Goal: Information Seeking & Learning: Learn about a topic

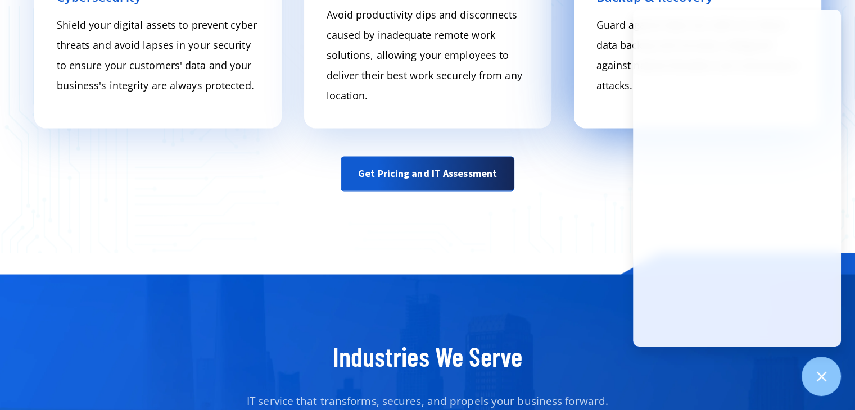
scroll to position [1855, 0]
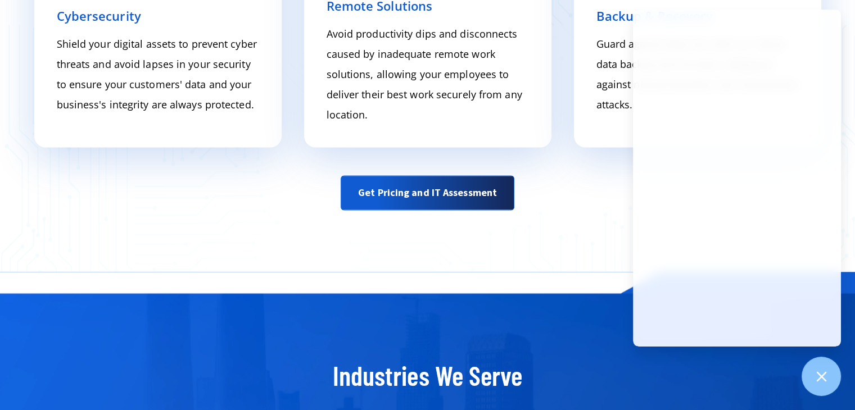
click at [288, 201] on div "Get Pricing and IT Assessment" at bounding box center [427, 192] width 731 height 35
click at [572, 196] on div "Get Pricing and IT Assessment" at bounding box center [427, 192] width 731 height 35
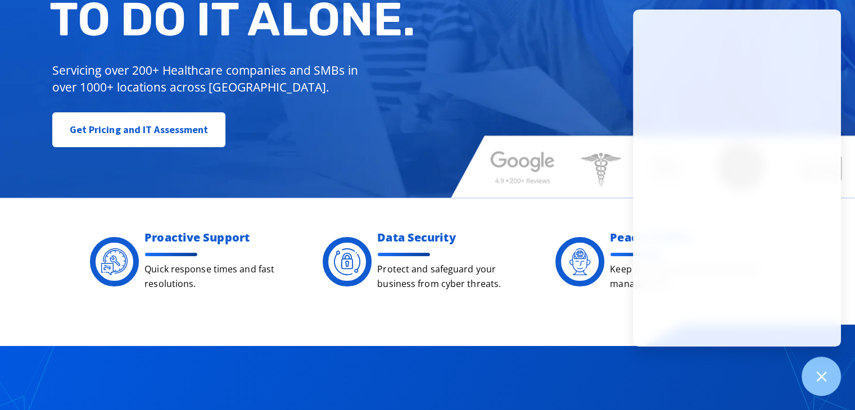
scroll to position [0, 0]
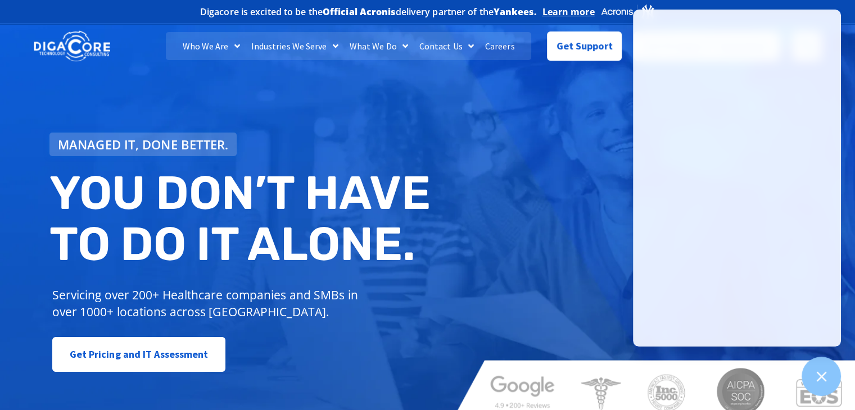
click at [290, 43] on link "Industries We Serve" at bounding box center [295, 46] width 98 height 28
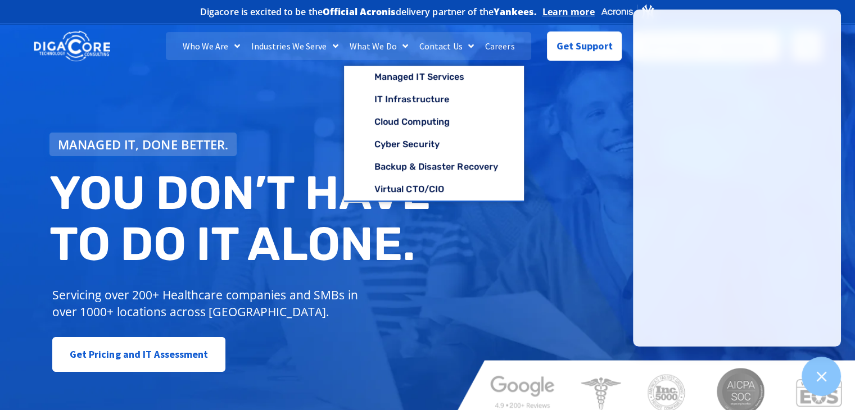
click at [398, 48] on span "Menu" at bounding box center [402, 46] width 11 height 20
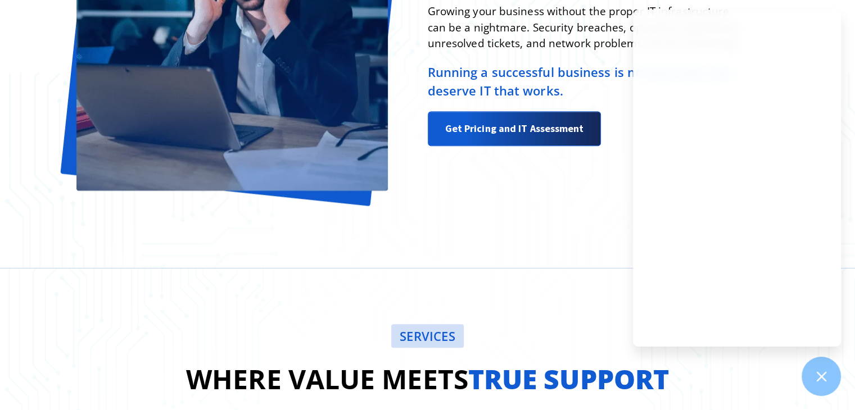
scroll to position [1036, 0]
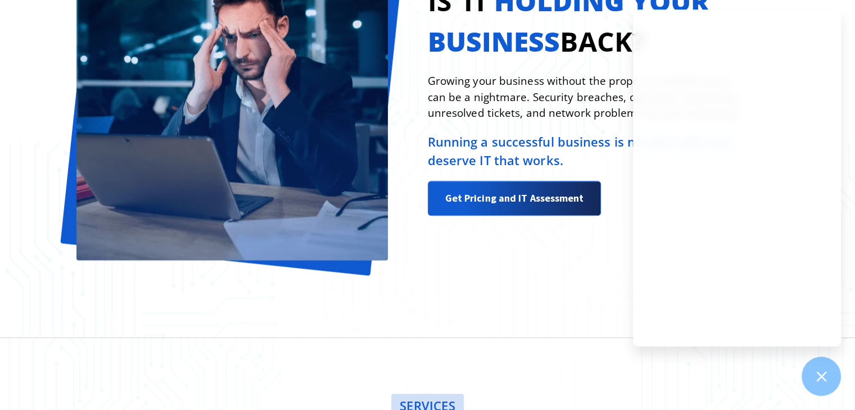
drag, startPoint x: 189, startPoint y: 350, endPoint x: 196, endPoint y: 338, distance: 13.4
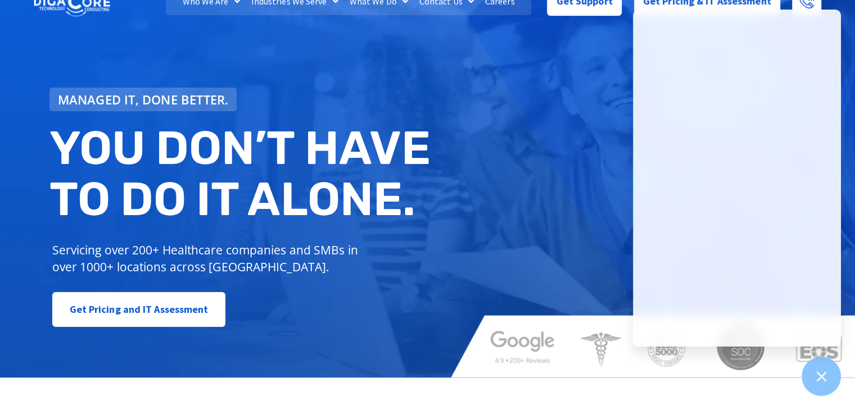
scroll to position [0, 0]
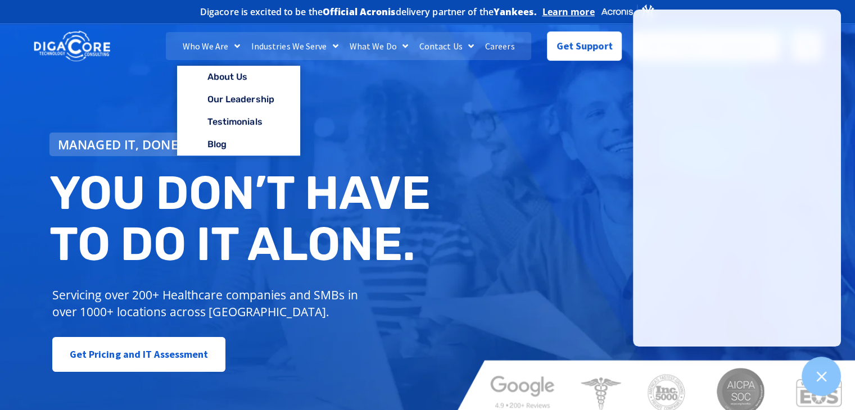
click at [201, 43] on link "Who We Are" at bounding box center [211, 46] width 69 height 28
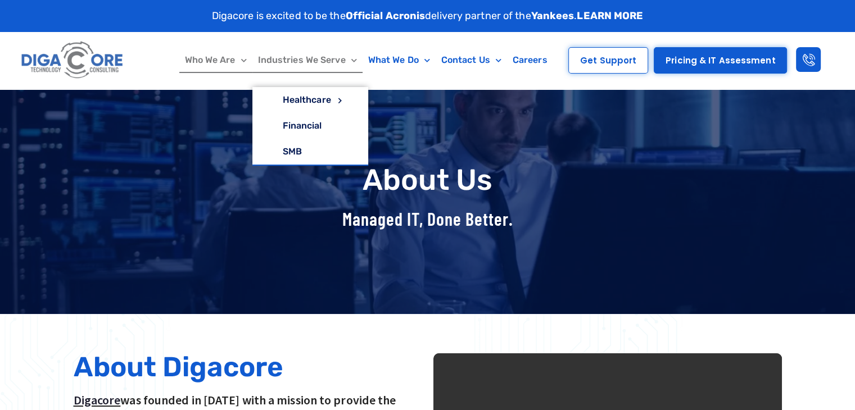
click at [315, 59] on link "Industries We Serve" at bounding box center [307, 60] width 110 height 26
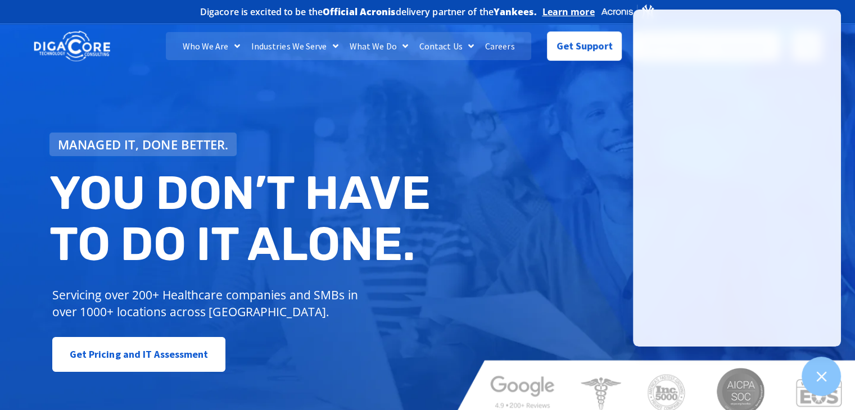
click at [290, 102] on div "Managed IT, done better. You don’t have to do IT alone. Servicing over 200+ Hea…" at bounding box center [427, 221] width 855 height 404
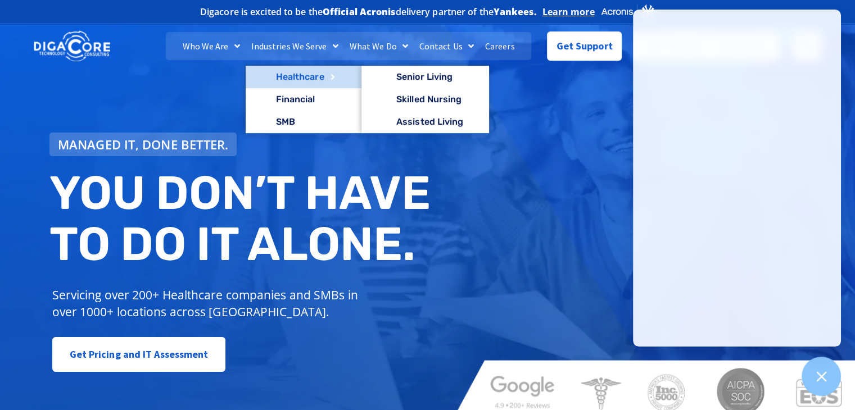
click at [315, 75] on link "Healthcare" at bounding box center [304, 77] width 116 height 22
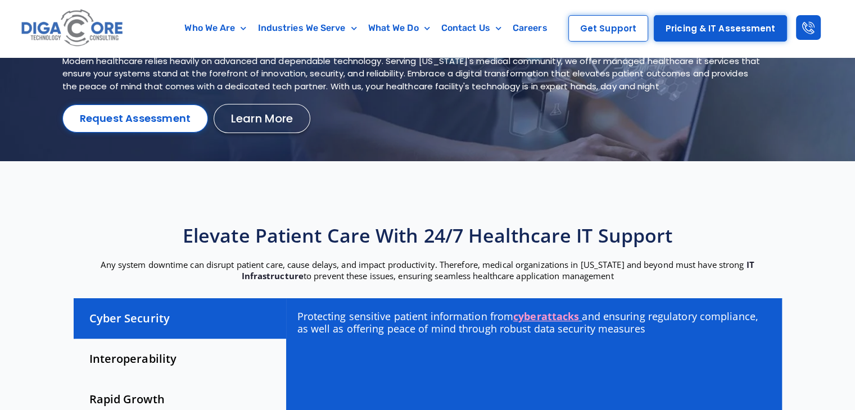
scroll to position [56, 0]
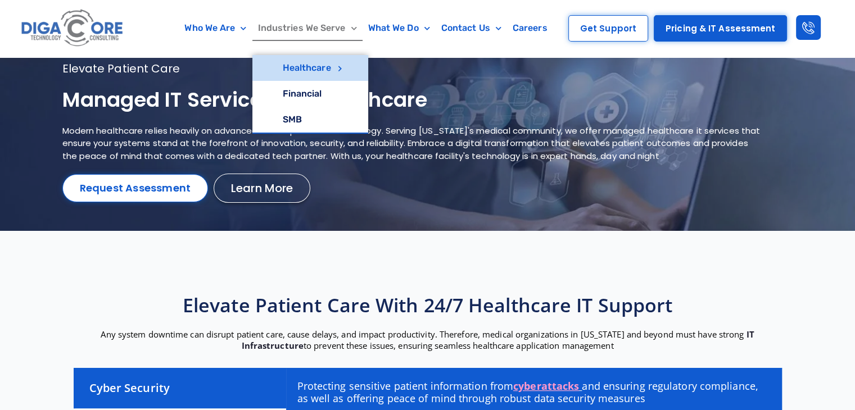
click at [278, 28] on link "Industries We Serve" at bounding box center [307, 28] width 110 height 26
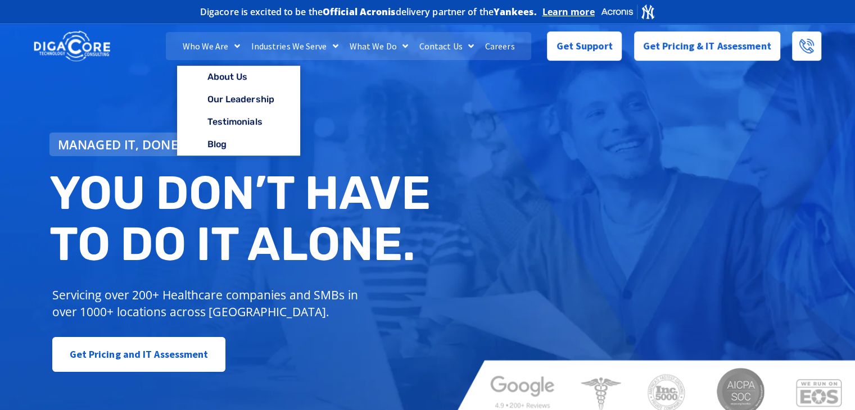
click at [209, 43] on link "Who We Are" at bounding box center [211, 46] width 69 height 28
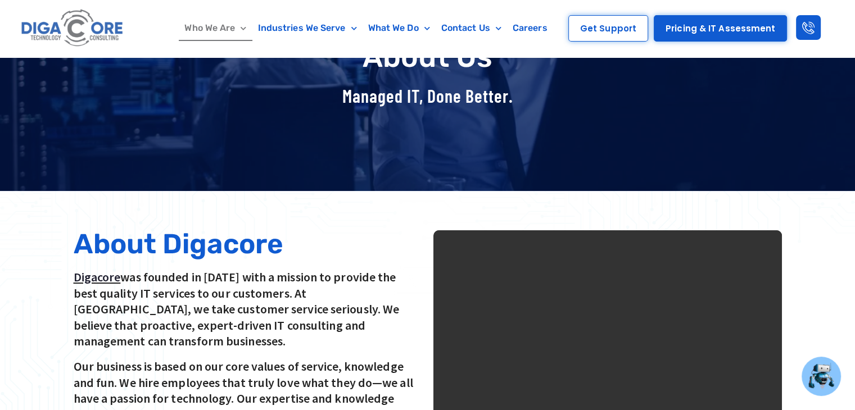
scroll to position [56, 0]
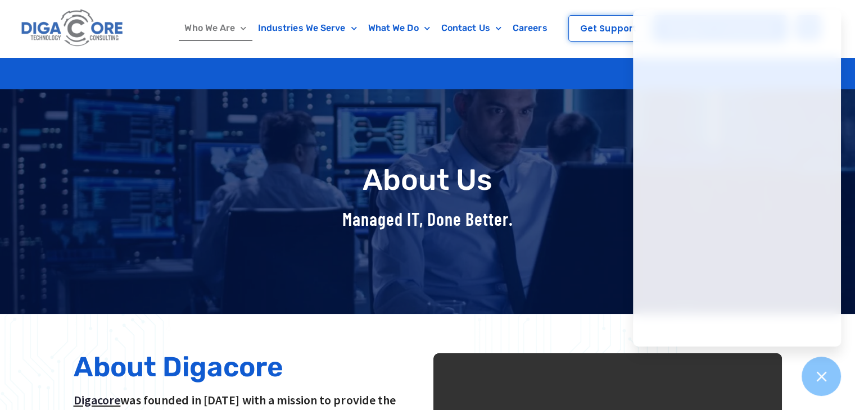
scroll to position [169, 0]
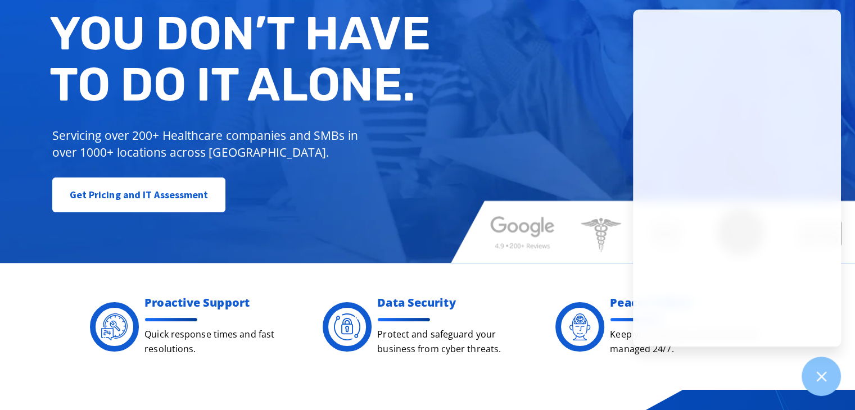
scroll to position [169, 0]
